Goal: Information Seeking & Learning: Learn about a topic

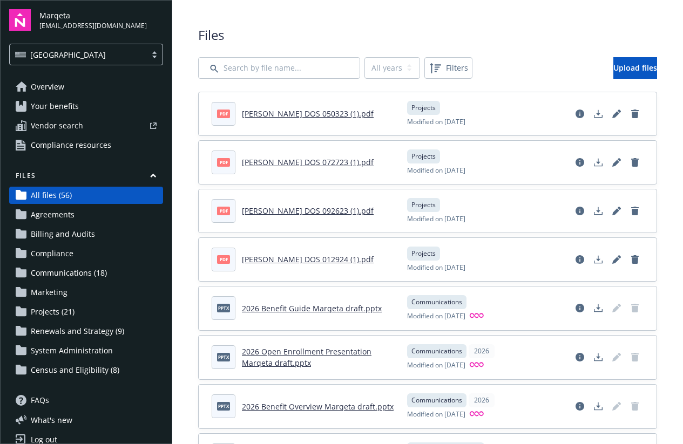
scroll to position [405, 0]
